Goal: Check status

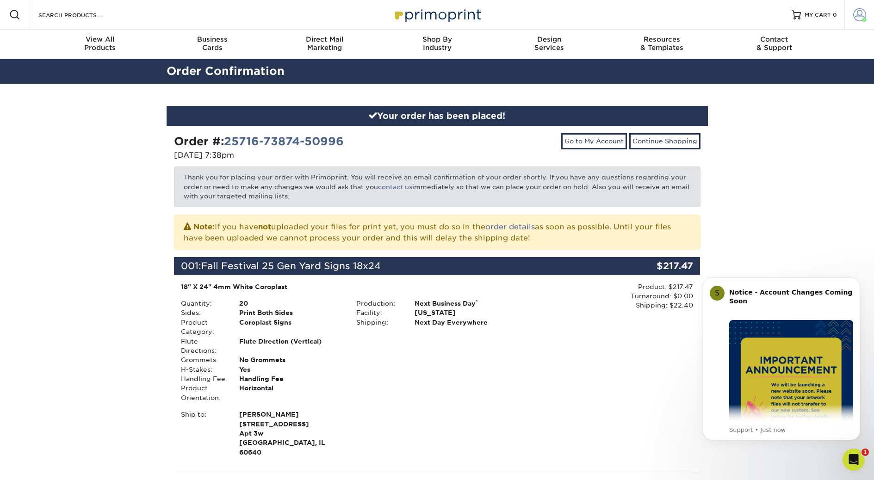
click at [866, 15] on link "Account" at bounding box center [859, 15] width 30 height 30
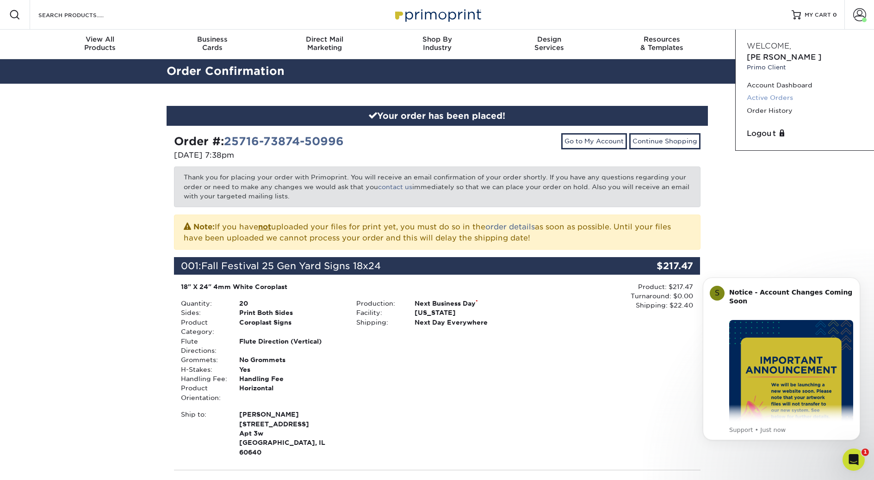
click at [762, 92] on link "Active Orders" at bounding box center [804, 98] width 116 height 12
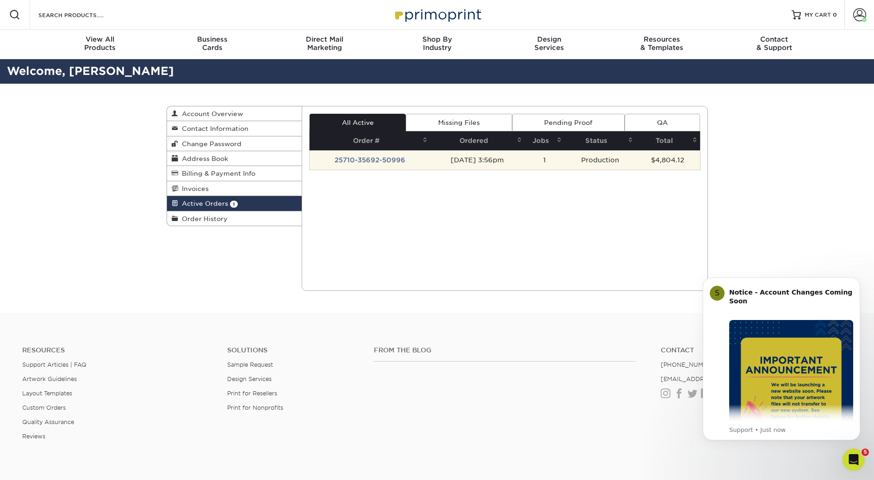
click at [346, 159] on td "25710-35692-50996" at bounding box center [369, 159] width 121 height 19
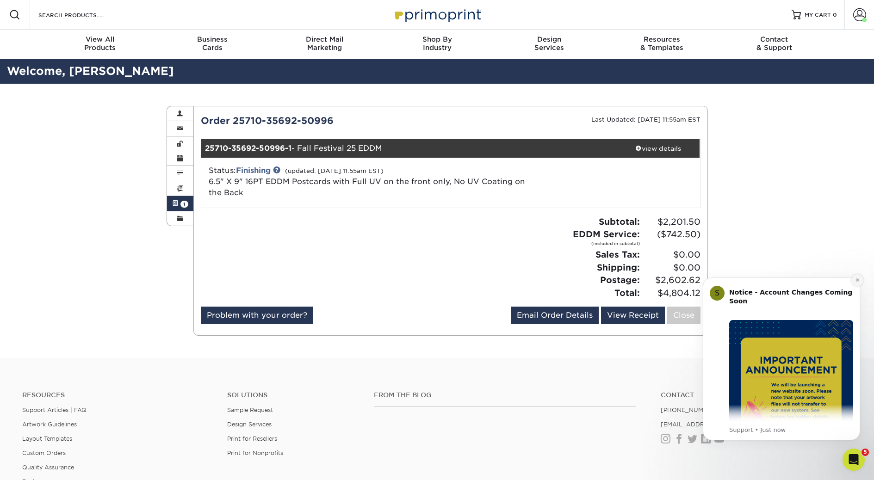
click at [857, 279] on icon "Dismiss notification" at bounding box center [857, 280] width 5 height 5
